Goal: Transaction & Acquisition: Purchase product/service

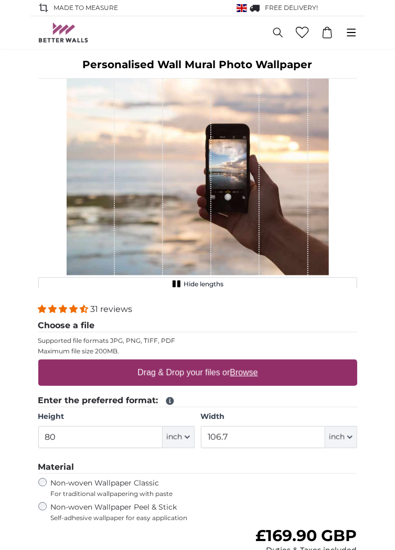
click at [141, 204] on div "1 of 1" at bounding box center [139, 177] width 48 height 197
click at [249, 373] on u "Browse" at bounding box center [244, 372] width 28 height 9
click at [249, 363] on input "Drag & Drop your files or Browse" at bounding box center [197, 361] width 319 height 3
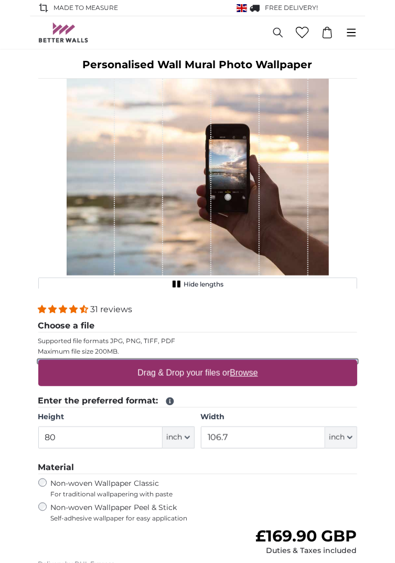
type input "**********"
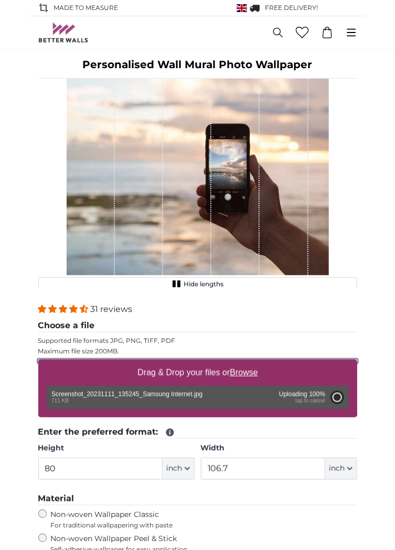
type input "55.1"
type input "38.6"
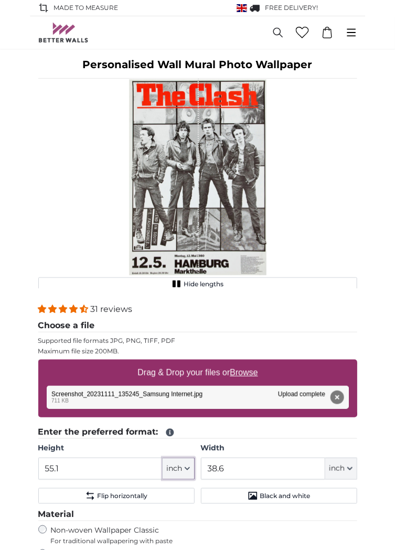
click at [183, 469] on button "inch" at bounding box center [179, 469] width 32 height 22
click at [160, 498] on link "Centimeter (cm)" at bounding box center [178, 496] width 92 height 19
type input "140"
type input "98.1"
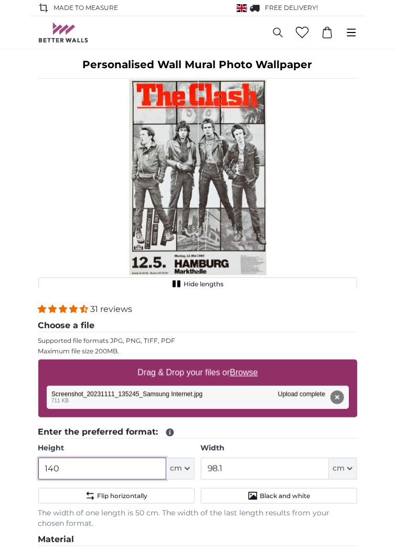
click at [82, 468] on input "140" at bounding box center [102, 469] width 128 height 22
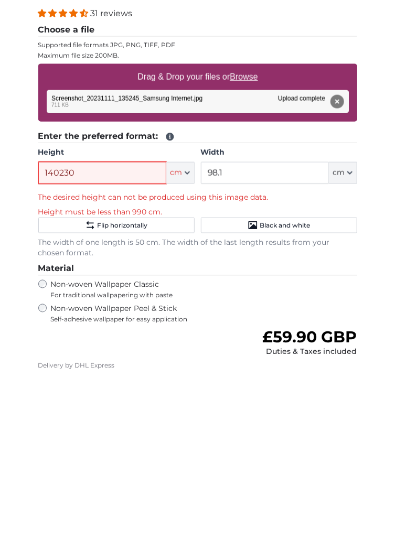
scroll to position [170, 0]
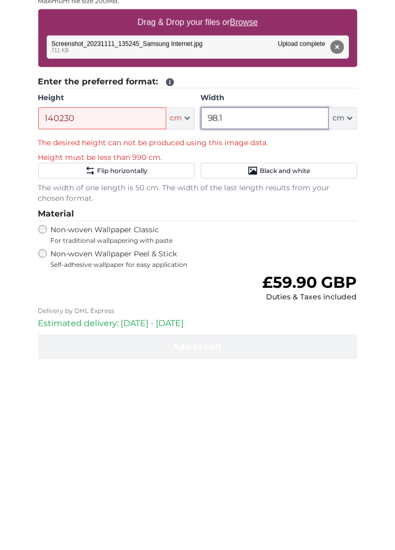
click at [288, 302] on input "98.1" at bounding box center [265, 299] width 128 height 22
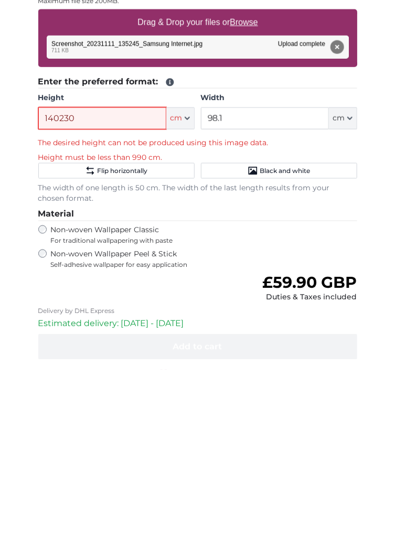
click at [114, 299] on input "140230" at bounding box center [102, 299] width 128 height 22
type input "1"
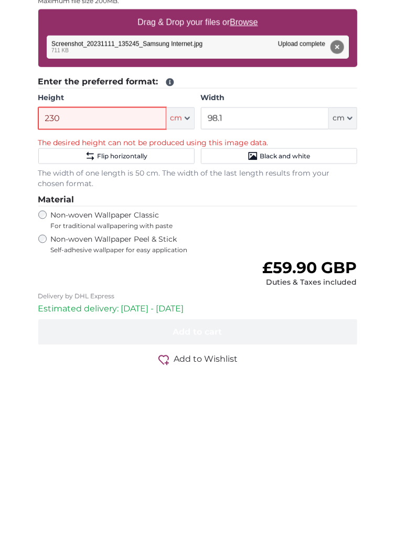
type input "230"
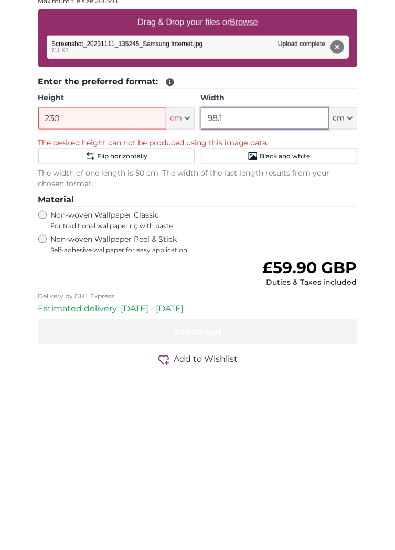
click at [271, 293] on input "98.1" at bounding box center [265, 299] width 128 height 22
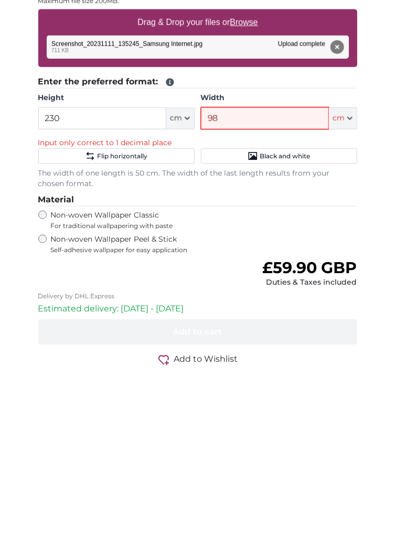
type input "9"
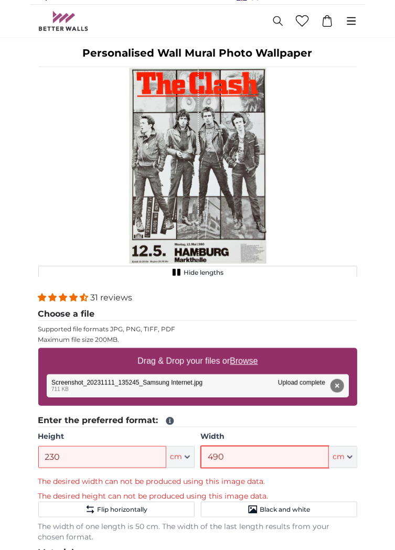
scroll to position [0, 0]
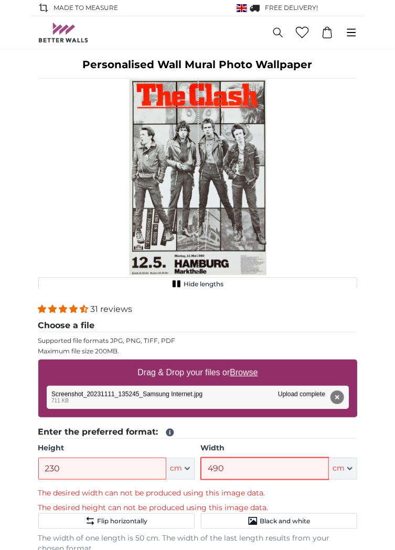
type input "490"
click at [158, 186] on div "1 of 1" at bounding box center [164, 177] width 70 height 197
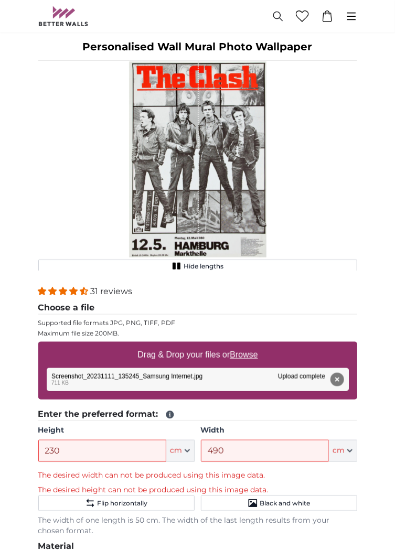
scroll to position [18, 0]
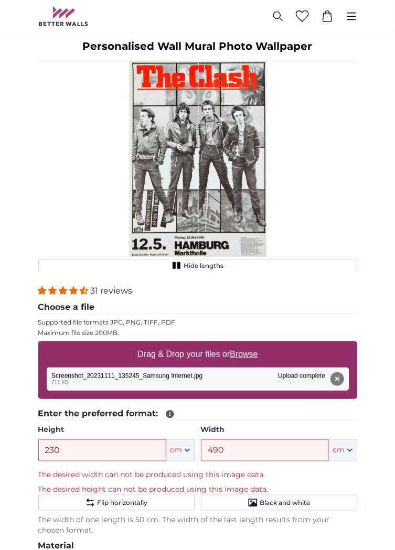
click at [164, 97] on div "1 of 1" at bounding box center [164, 158] width 70 height 197
click at [337, 382] on button "Remove" at bounding box center [337, 379] width 14 height 14
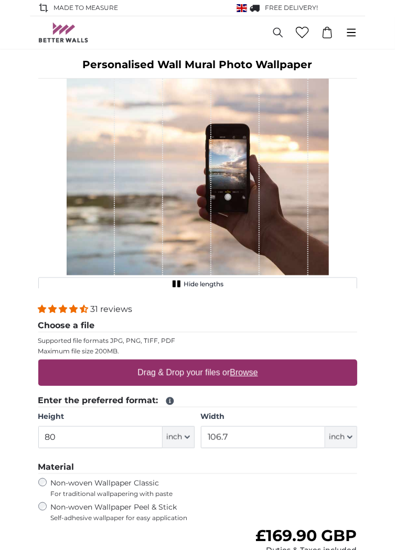
click at [250, 373] on u "Browse" at bounding box center [244, 372] width 28 height 9
click at [250, 363] on input "Drag & Drop your files or Browse" at bounding box center [197, 361] width 319 height 3
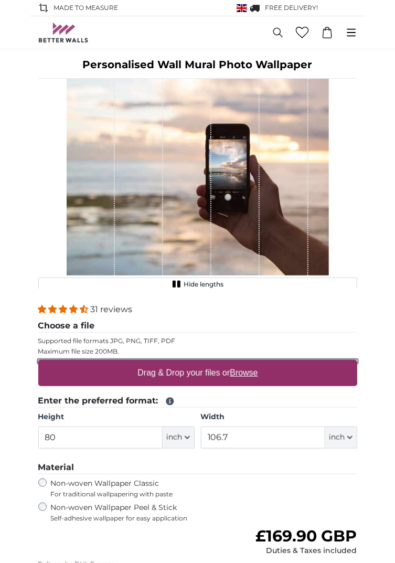
type input "**********"
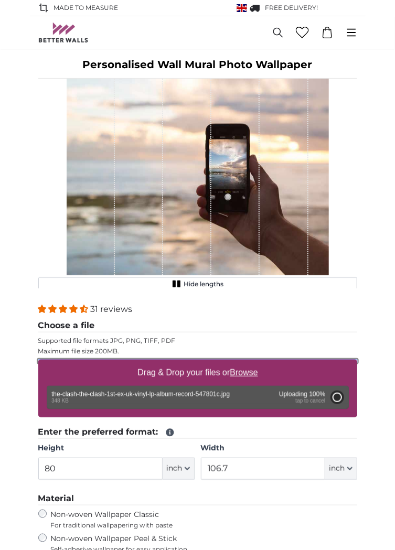
type input "22.8"
type input "31.3"
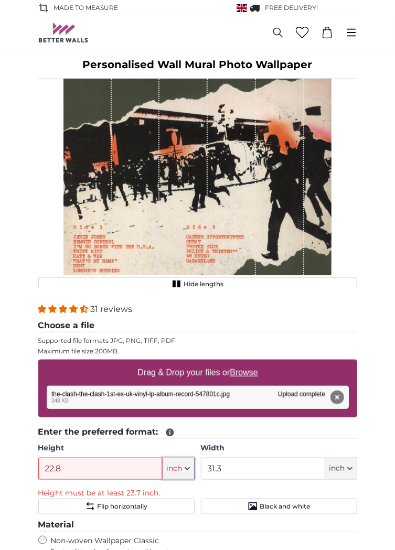
click at [187, 468] on icon "button" at bounding box center [187, 468] width 5 height 5
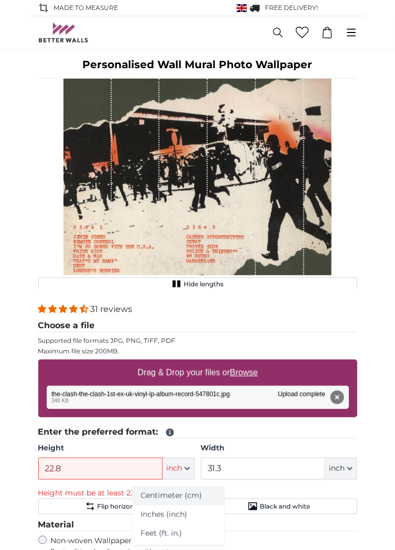
click at [162, 497] on link "Centimeter (cm)" at bounding box center [178, 496] width 92 height 19
type input "58"
type input "79.5"
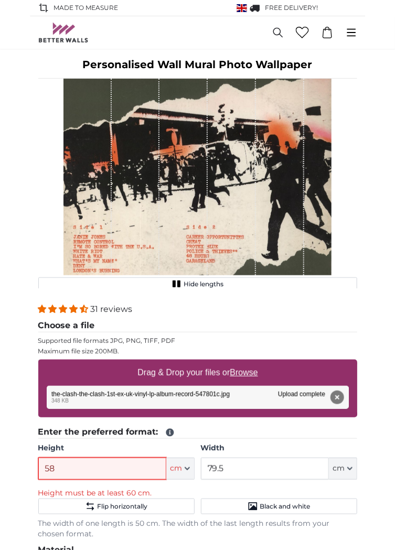
click at [89, 472] on input "58" at bounding box center [102, 469] width 128 height 22
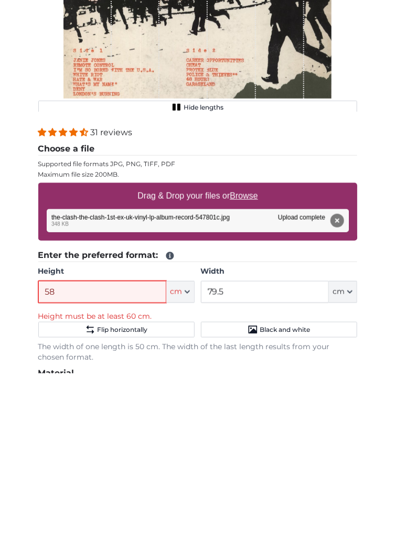
scroll to position [103, 0]
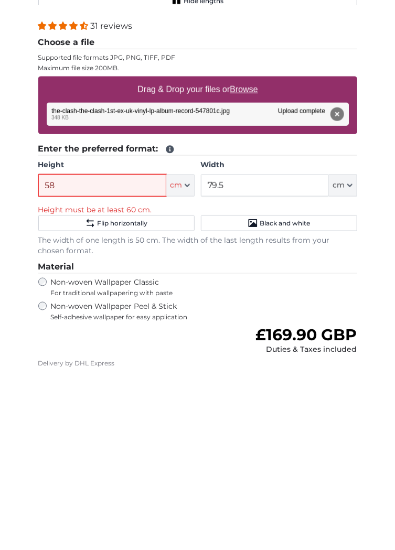
type input "5"
type input "230"
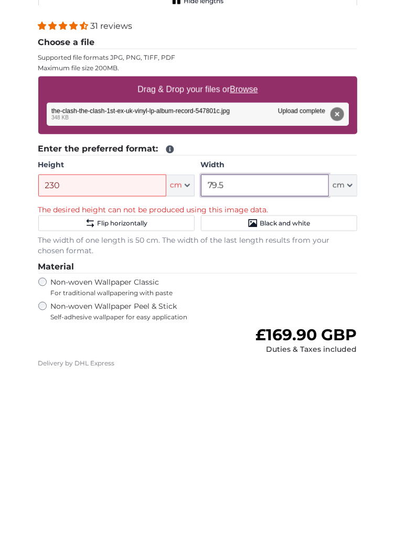
click at [284, 369] on input "79.5" at bounding box center [265, 366] width 128 height 22
type input "7"
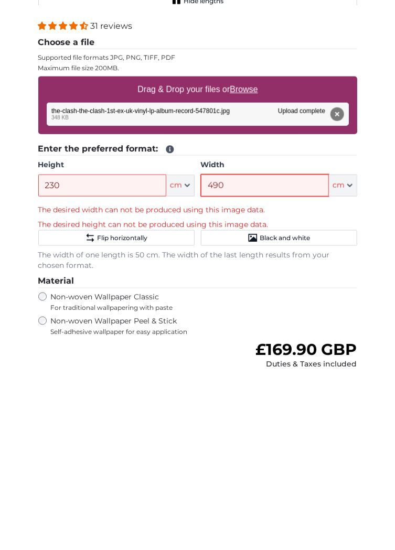
type input "490"
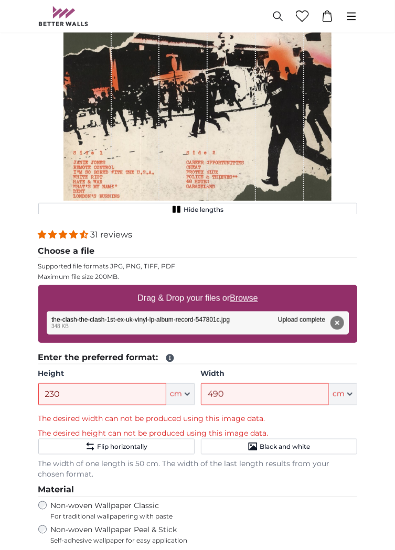
scroll to position [76, 0]
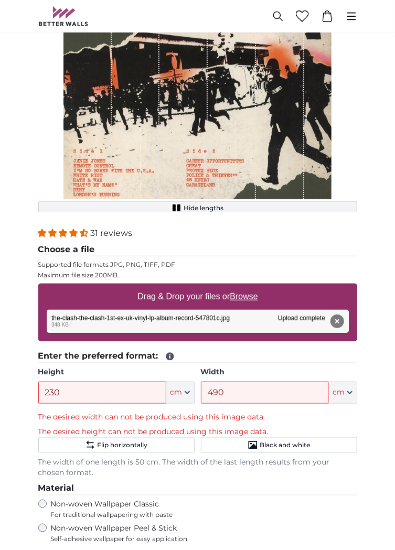
click at [204, 208] on span "Hide lengths" at bounding box center [204, 208] width 40 height 8
click at [192, 209] on span "Show lengths" at bounding box center [203, 208] width 43 height 8
click at [31, 154] on div "Cancel Crop image Hide lengths" at bounding box center [198, 110] width 336 height 214
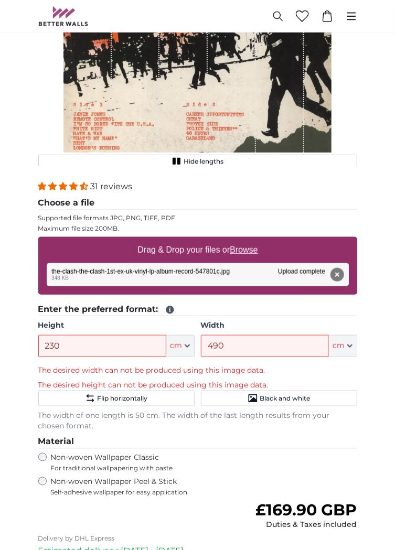
scroll to position [124, 0]
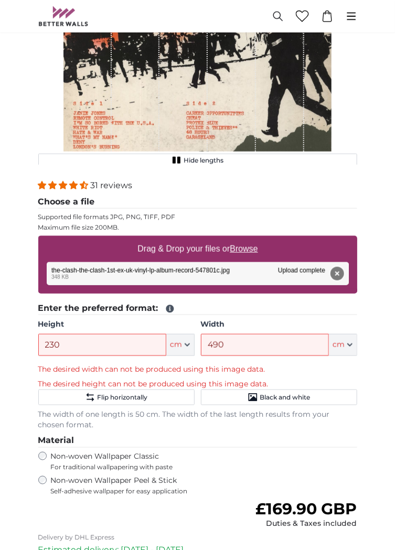
click at [340, 273] on button "Remove" at bounding box center [337, 274] width 14 height 14
